Goal: Communication & Community: Answer question/provide support

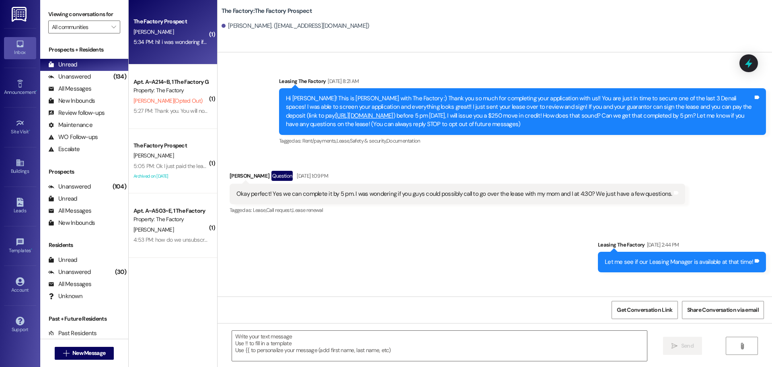
scroll to position [1049, 0]
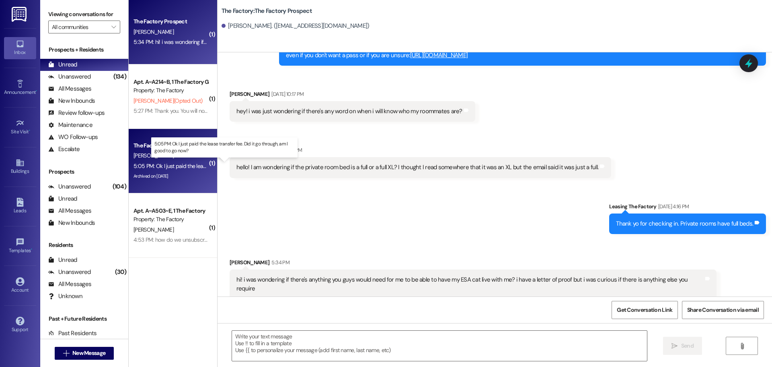
click at [175, 166] on div "5:05 PM: Ok I just paid the lease transfer fee. Did it go through, am I good to…" at bounding box center [232, 165] width 197 height 7
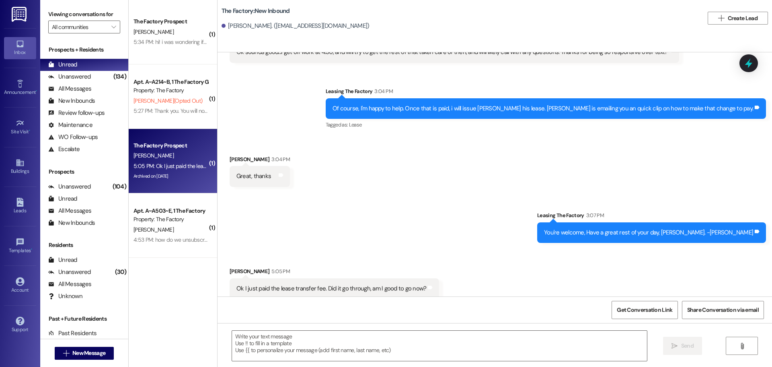
scroll to position [2441, 0]
click at [238, 344] on textarea at bounding box center [439, 345] width 415 height 30
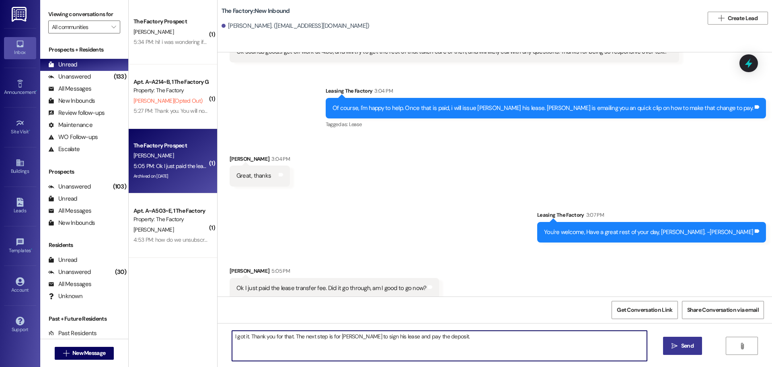
type textarea "I got it. Thank you for that. The next step is for [PERSON_NAME] to sign his le…"
click at [683, 347] on span "Send" at bounding box center [688, 345] width 12 height 8
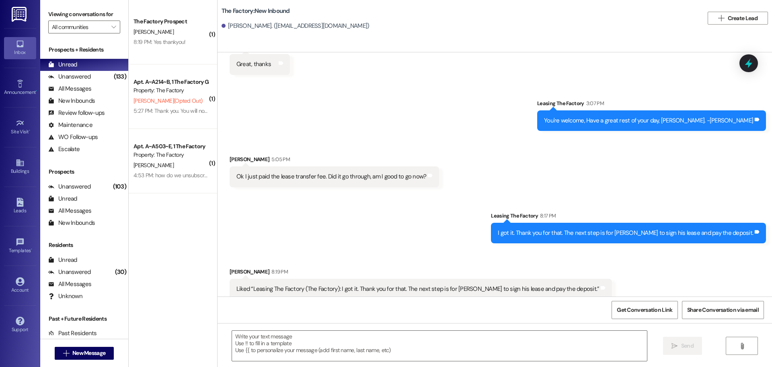
scroll to position [2552, 0]
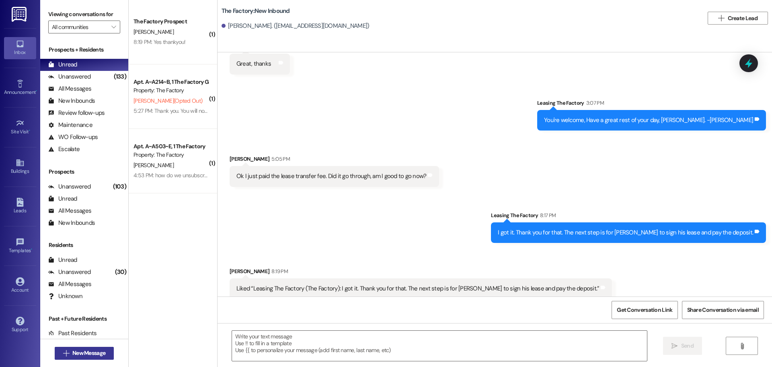
click at [91, 353] on span "New Message" at bounding box center [88, 352] width 33 height 8
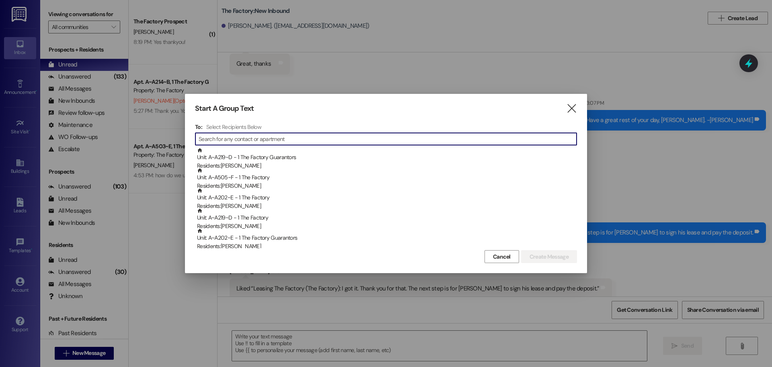
click at [253, 141] on input at bounding box center [388, 138] width 378 height 11
type input "r"
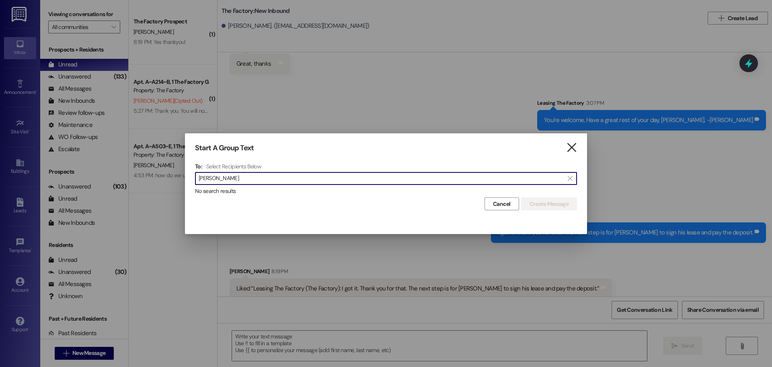
type input "Richard Kap"
click at [573, 144] on icon "" at bounding box center [571, 147] width 11 height 8
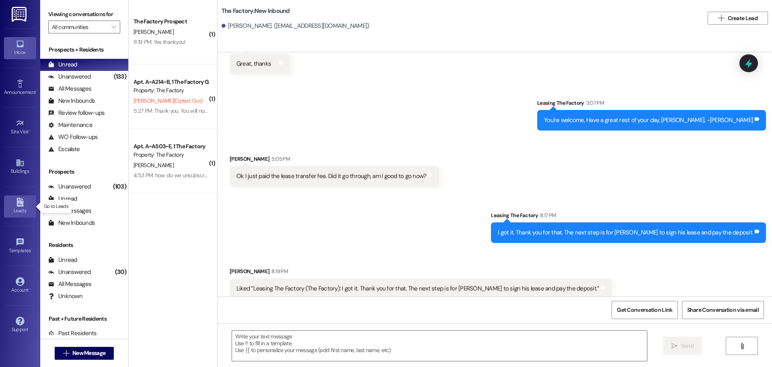
click at [21, 208] on div "Leads" at bounding box center [20, 210] width 40 height 8
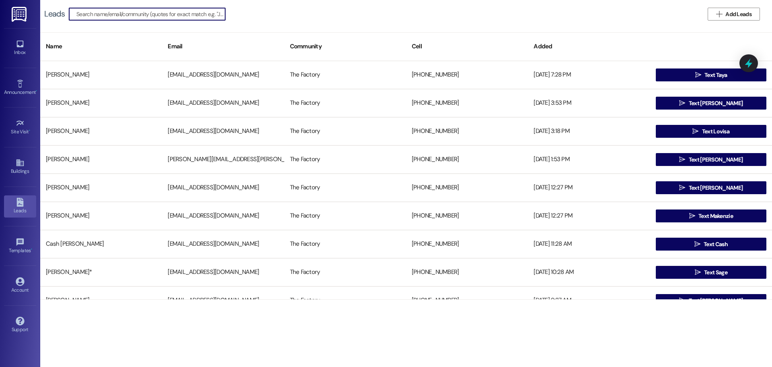
click at [117, 13] on input at bounding box center [150, 13] width 149 height 11
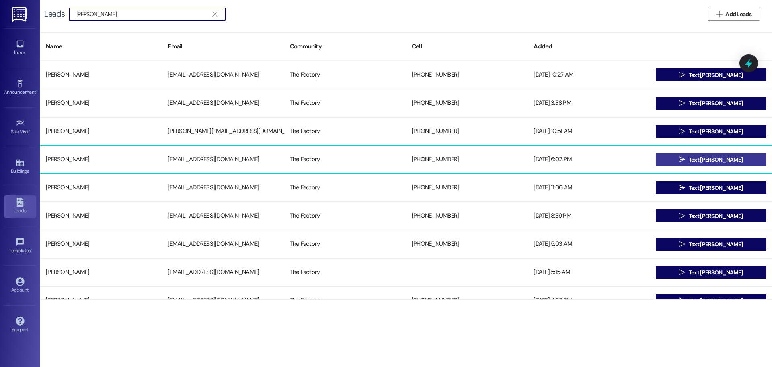
type input "Richard"
click at [686, 159] on icon "" at bounding box center [683, 159] width 6 height 6
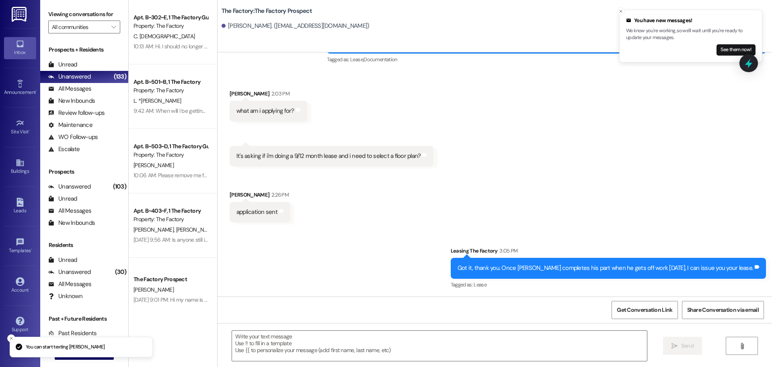
scroll to position [377, 0]
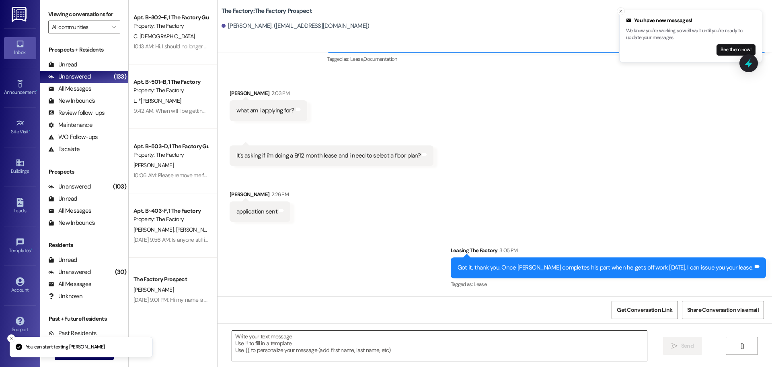
click at [232, 339] on textarea at bounding box center [439, 345] width 415 height 30
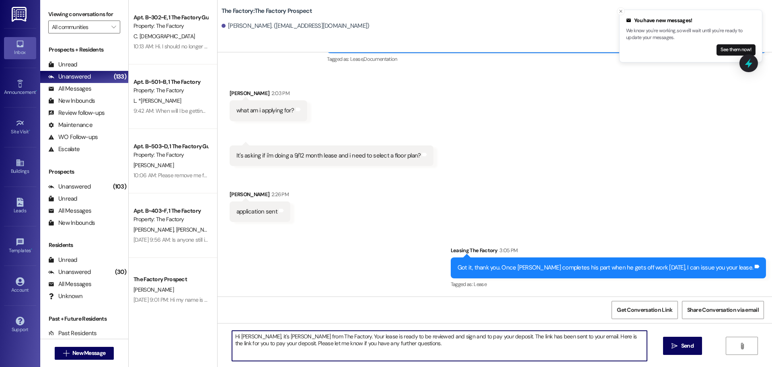
click at [393, 343] on textarea "Hi Richard, it's Tawnya from The Factory. Your lease is ready to be reviewed an…" at bounding box center [439, 345] width 415 height 30
paste textarea "Hi Addyson, I hope you’re doing well! I’m sending over the paperwork we’ll need…"
click at [398, 348] on textarea "Hi Richard, it's Tawnya from The Factory. Your lease is ready to be reviewed an…" at bounding box center [439, 345] width 415 height 30
paste textarea "[URL][DOMAIN_NAME]"
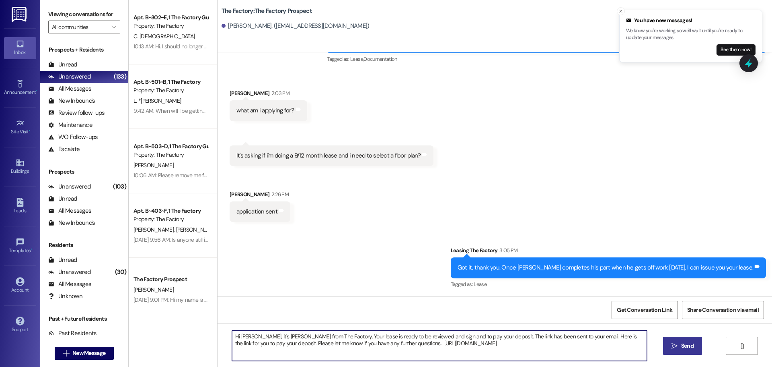
type textarea "Hi Richard, it's Tawnya from The Factory. Your lease is ready to be reviewed an…"
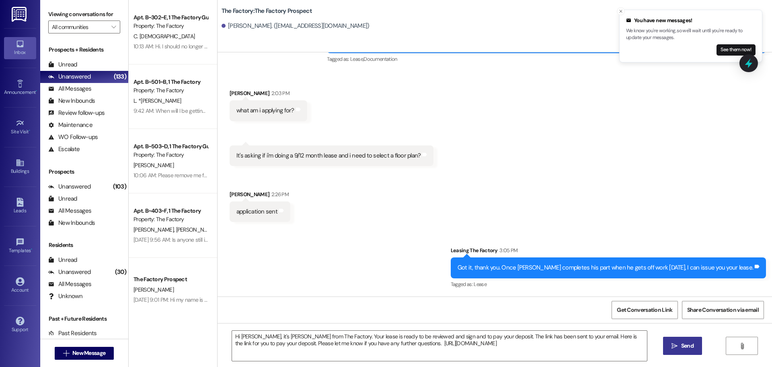
click at [672, 346] on icon "" at bounding box center [675, 345] width 6 height 6
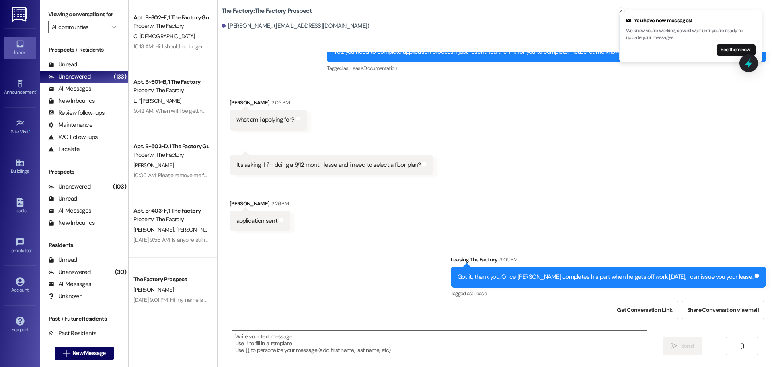
scroll to position [442, 0]
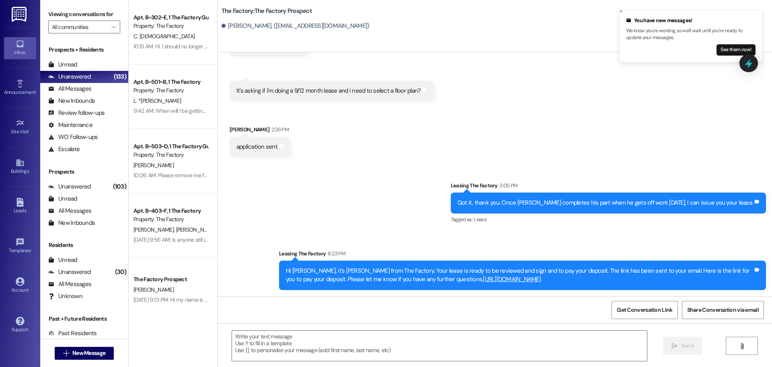
drag, startPoint x: 281, startPoint y: 270, endPoint x: 546, endPoint y: 280, distance: 265.4
click at [546, 280] on div "Hi Richard, it's Tawnya from The Factory. Your lease is ready to be reviewed an…" at bounding box center [520, 274] width 468 height 17
copy div "Hi Richard, it's Tawnya from The Factory. Your lease is ready to be reviewed an…"
click at [69, 66] on div "Unread" at bounding box center [62, 64] width 29 height 8
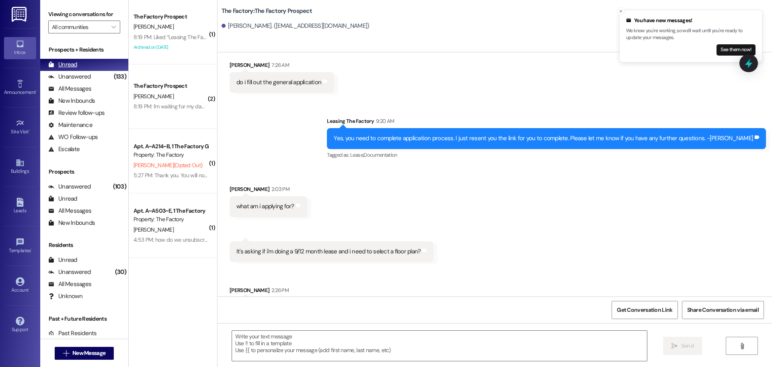
scroll to position [309, 0]
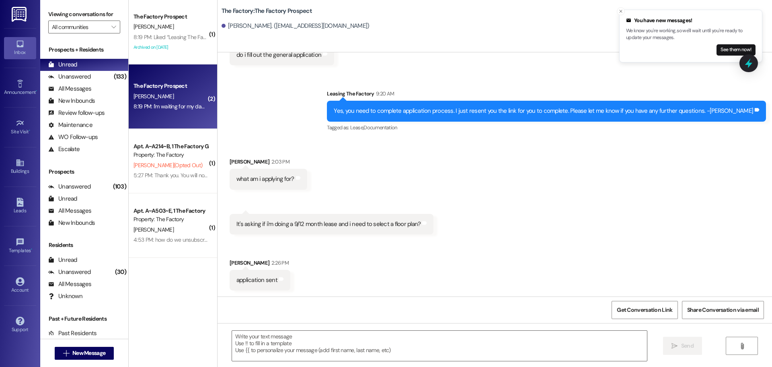
click at [173, 109] on div "8:19 PM: I'm waiting for my dad to get home he should be soon 8:19 PM: I'm wait…" at bounding box center [206, 106] width 145 height 7
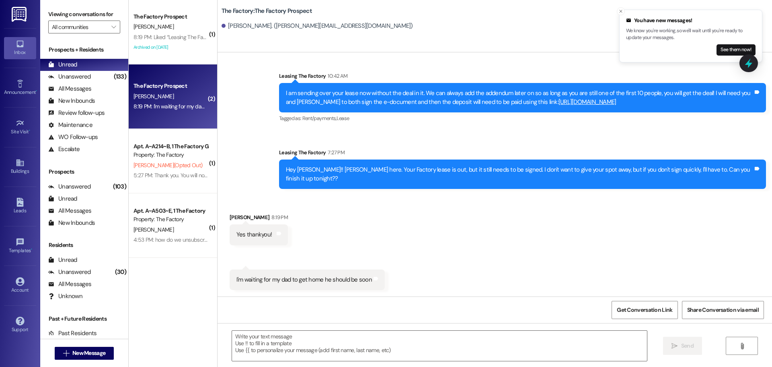
scroll to position [203, 0]
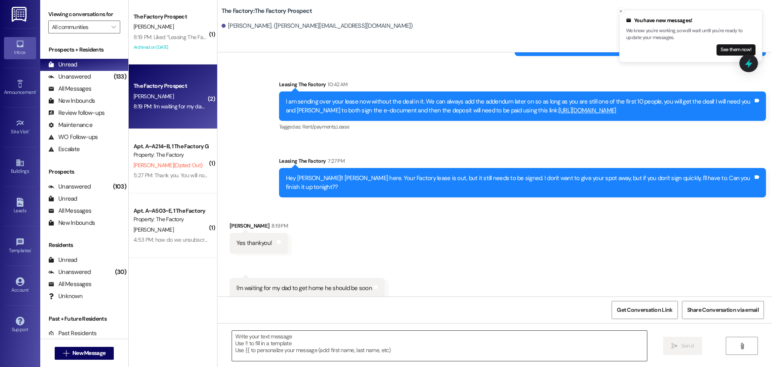
click at [239, 338] on textarea at bounding box center [439, 345] width 415 height 30
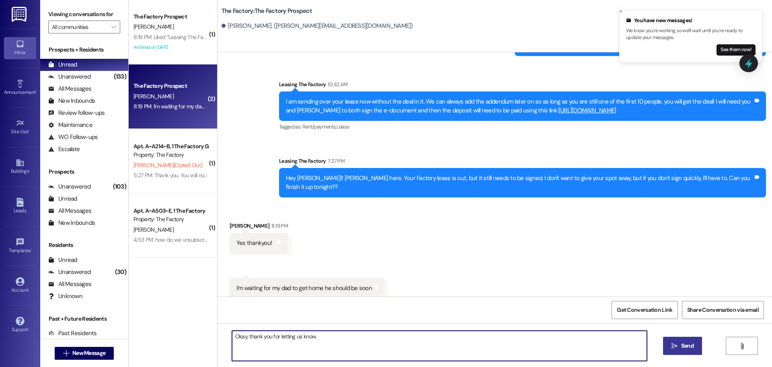
type textarea "Okay, thank you for letting us know."
click at [684, 345] on span "Send" at bounding box center [688, 345] width 12 height 8
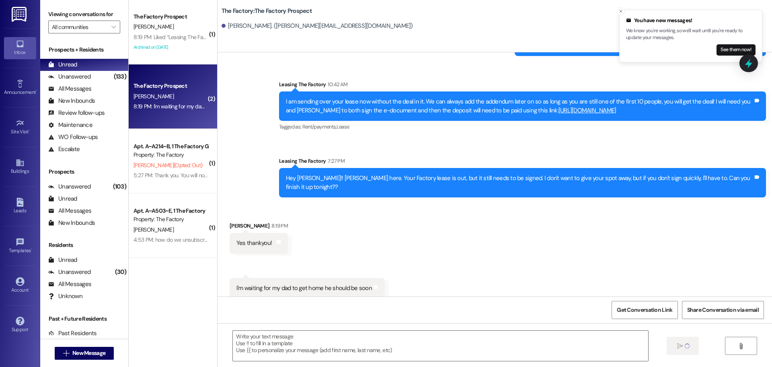
scroll to position [259, 0]
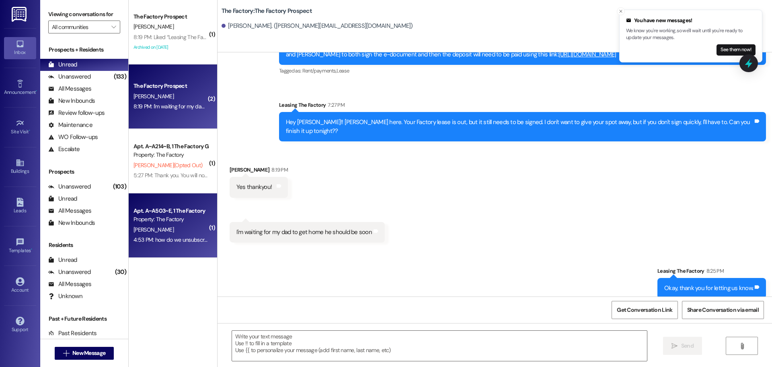
click at [188, 227] on div "[PERSON_NAME]" at bounding box center [171, 230] width 76 height 10
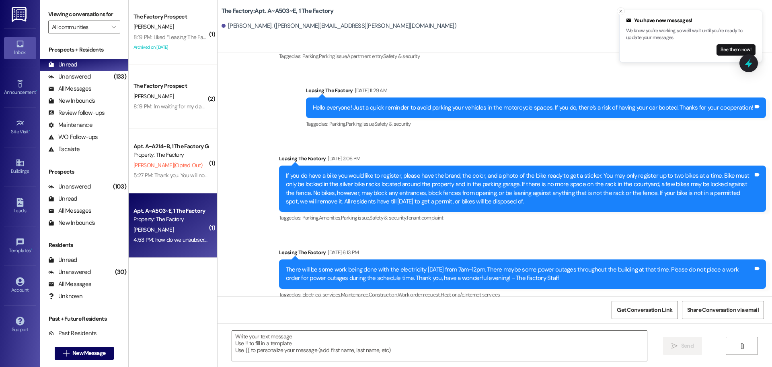
scroll to position [5459, 0]
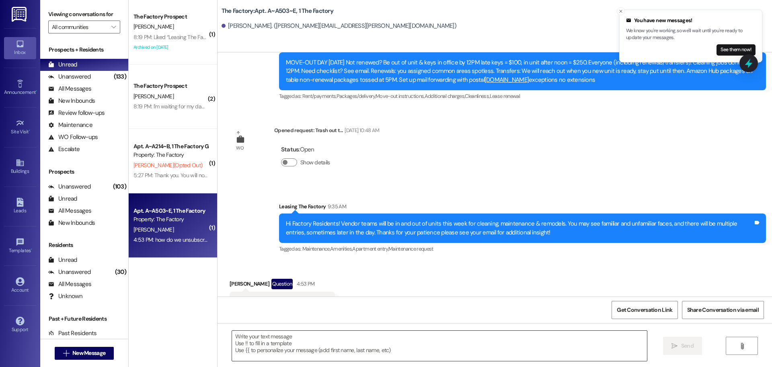
click at [232, 339] on textarea at bounding box center [439, 345] width 415 height 30
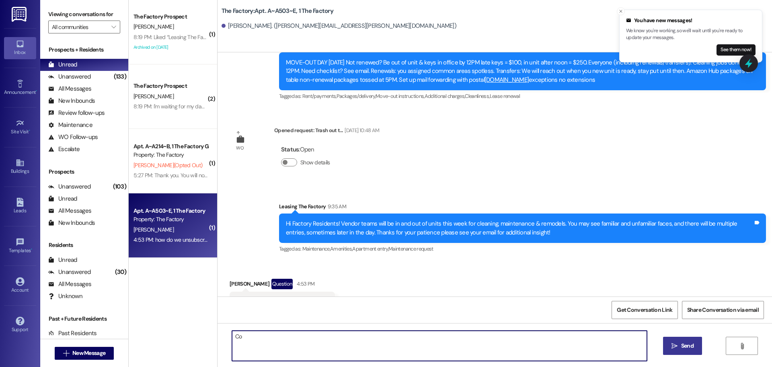
type textarea "C"
type textarea "Text STOP and it will unenroll you."
click at [675, 350] on button " Send" at bounding box center [682, 345] width 39 height 18
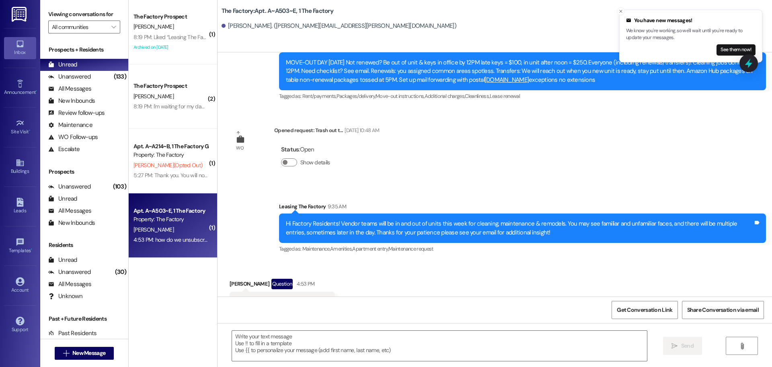
scroll to position [5458, 0]
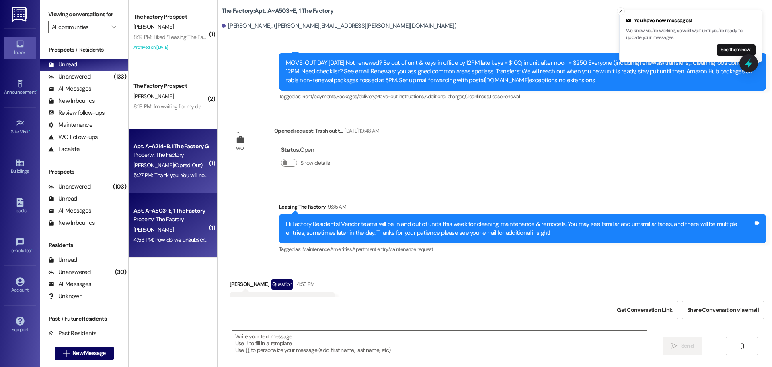
click at [165, 171] on div "5:27 PM: Thank you. You will no longer receive texts from this thread. Please r…" at bounding box center [324, 174] width 381 height 7
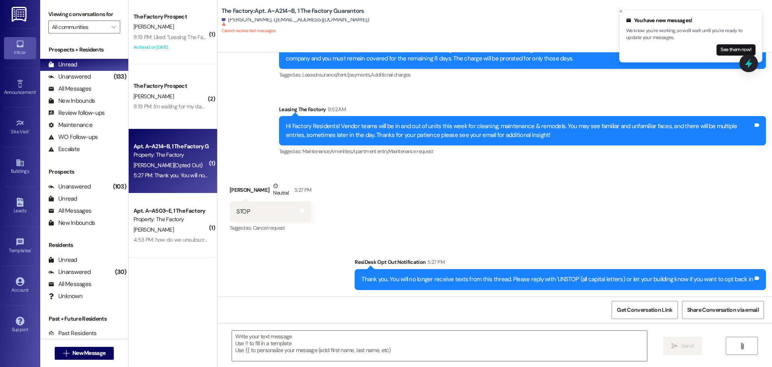
scroll to position [2184, 0]
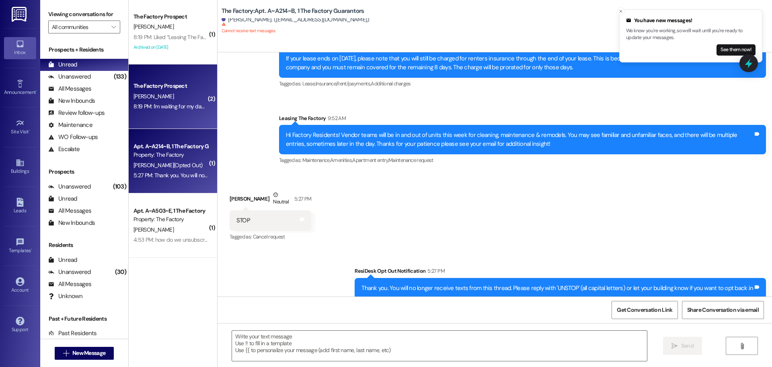
click at [178, 116] on div "The Factory Prospect G. Smith 8:19 PM: I'm waiting for my dad to get home he sh…" at bounding box center [173, 96] width 89 height 64
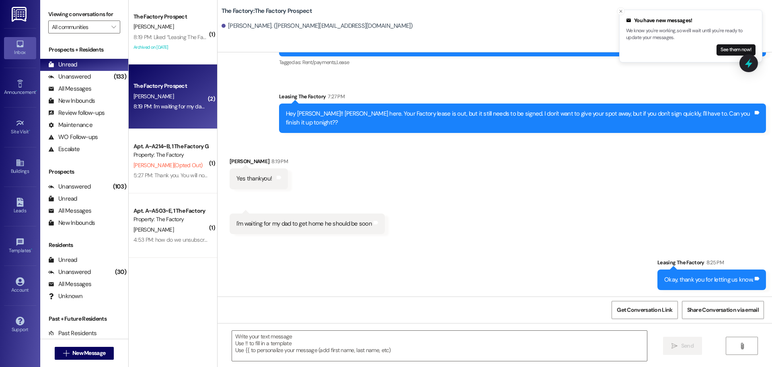
scroll to position [259, 0]
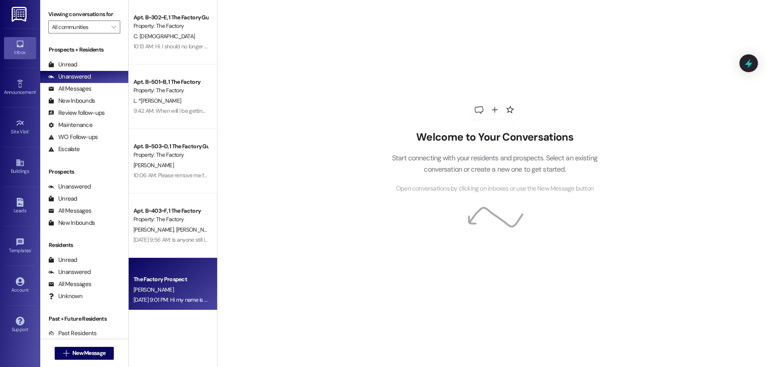
click at [171, 282] on div "The Factory Prospect" at bounding box center [171, 279] width 74 height 8
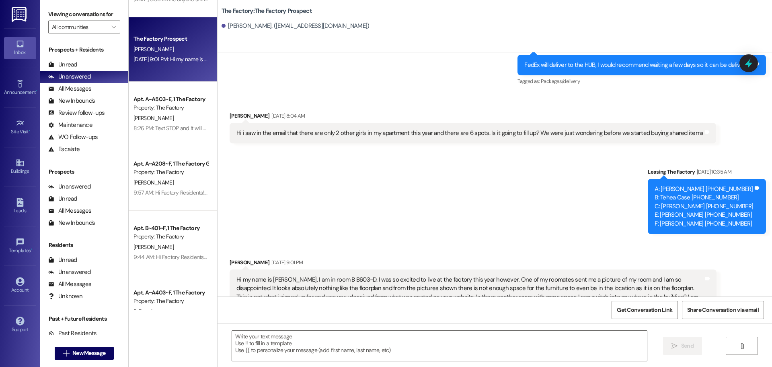
scroll to position [282, 0]
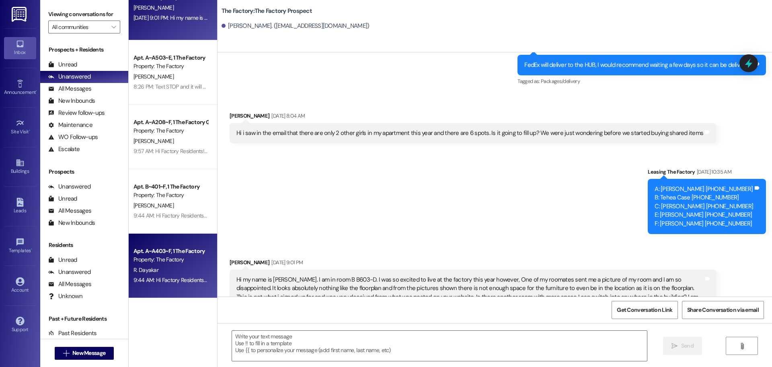
click at [169, 275] on div "9:44 AM: Hi Factory Residents! Vendor teams will be in and out of units this we…" at bounding box center [171, 280] width 76 height 10
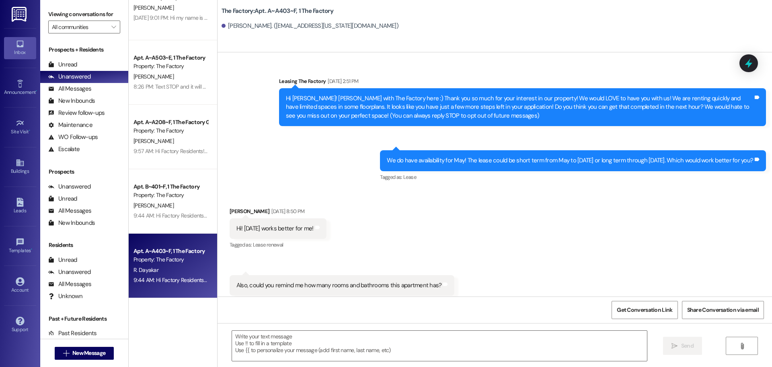
scroll to position [9199, 0]
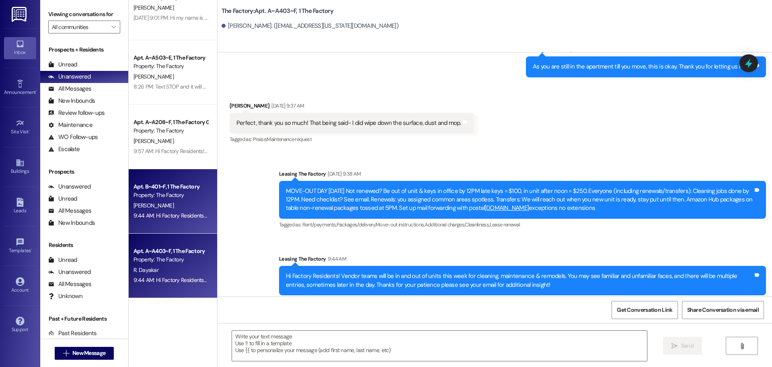
click at [171, 208] on div "A. Rogers" at bounding box center [171, 205] width 76 height 10
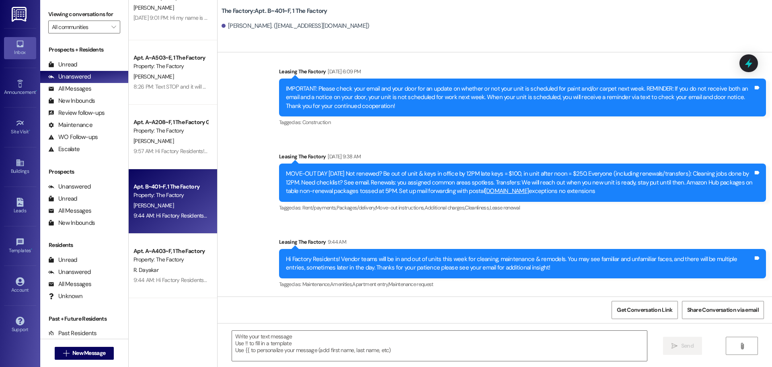
scroll to position [7897, 0]
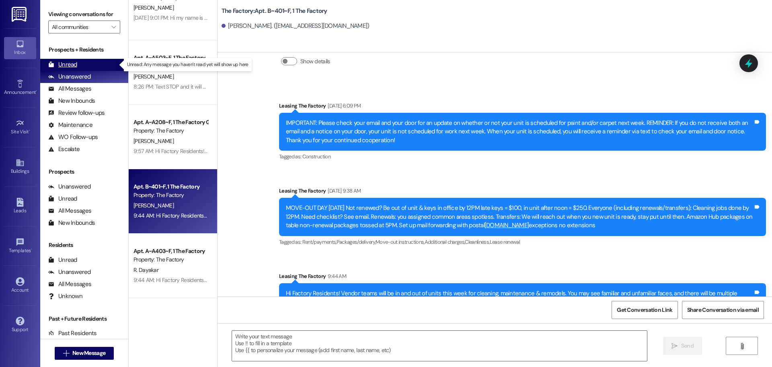
click at [73, 64] on div "Unread" at bounding box center [62, 64] width 29 height 8
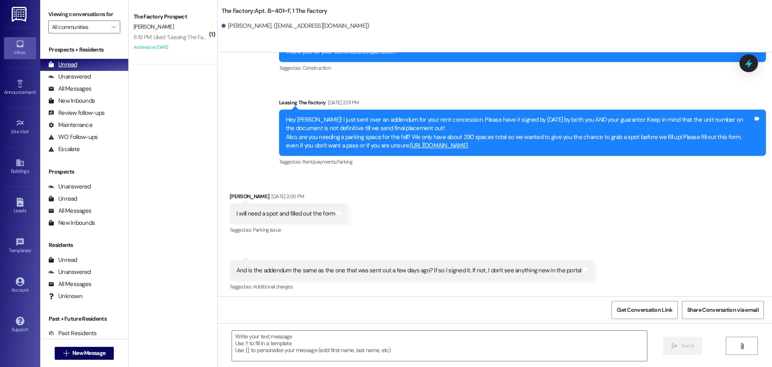
scroll to position [7489, 0]
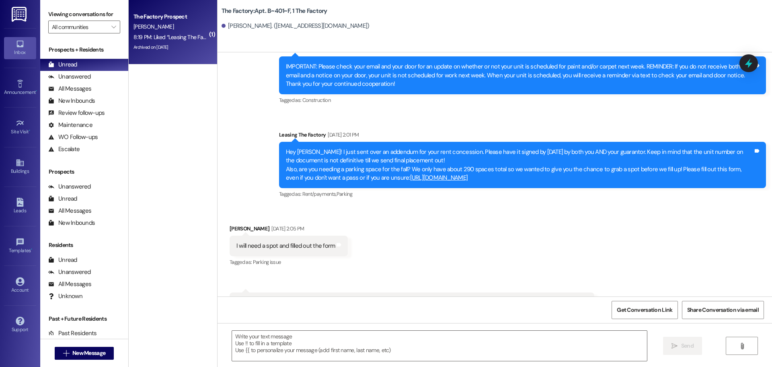
click at [171, 39] on div "8:19 PM: Liked “Leasing The Factory (The Factory): I got it. Thank you for that…" at bounding box center [311, 36] width 354 height 7
